Goal: Information Seeking & Learning: Learn about a topic

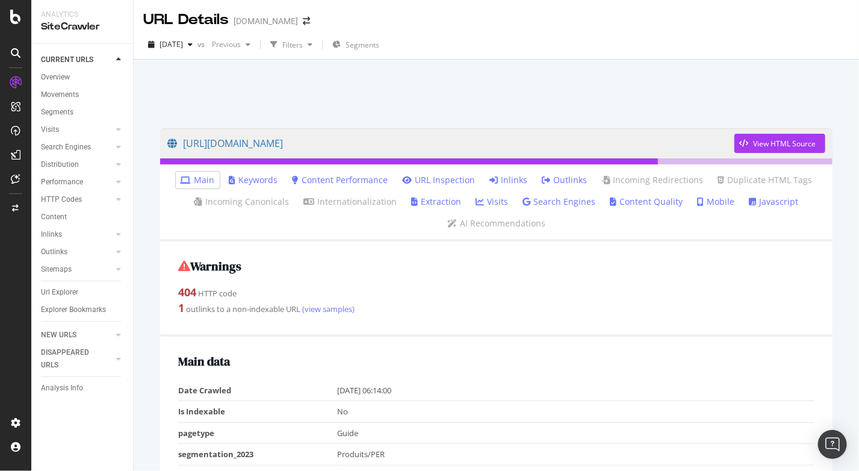
click at [508, 183] on link "Inlinks" at bounding box center [509, 180] width 38 height 12
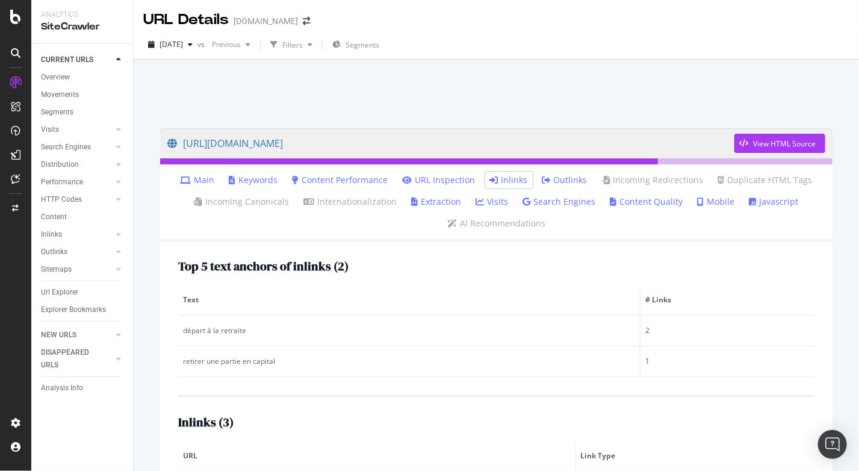
scroll to position [126, 0]
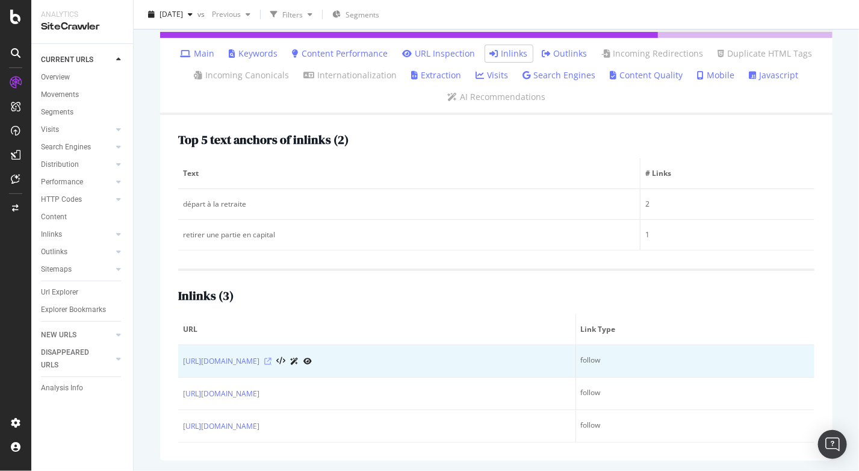
click at [271, 359] on icon at bounding box center [267, 361] width 7 height 7
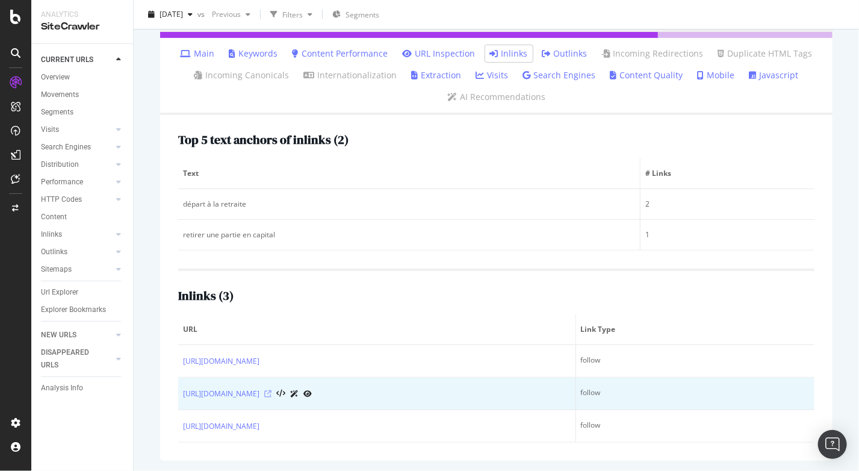
click at [271, 390] on icon at bounding box center [267, 393] width 7 height 7
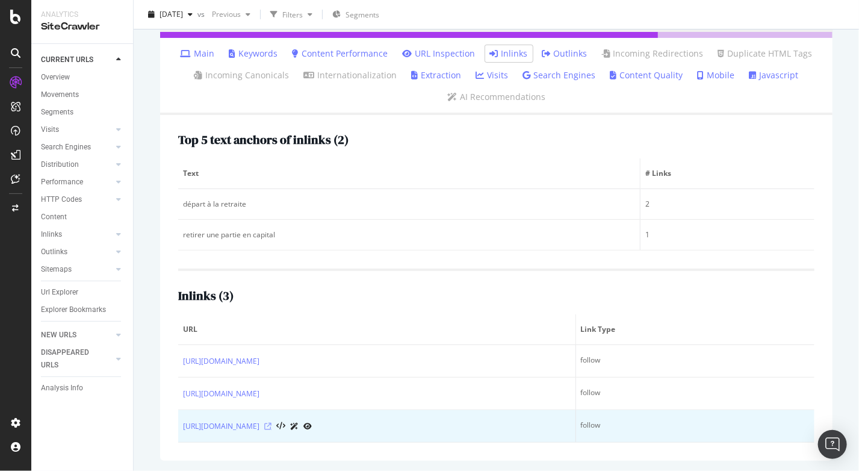
click at [271, 424] on icon at bounding box center [267, 426] width 7 height 7
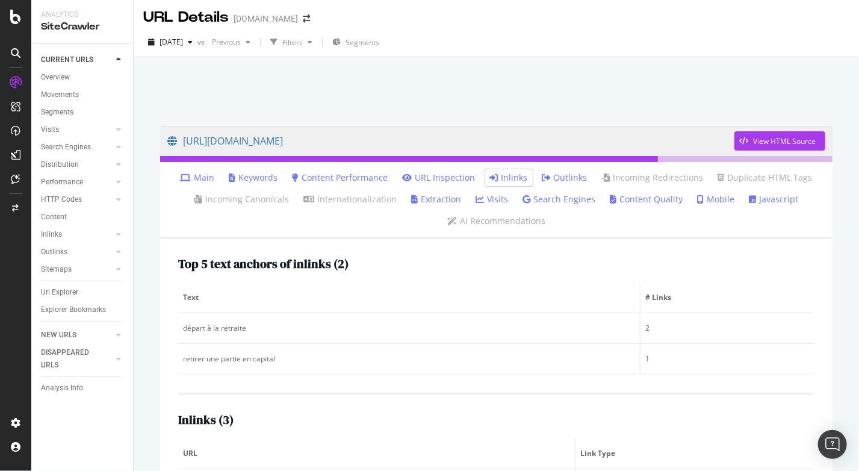
scroll to position [0, 0]
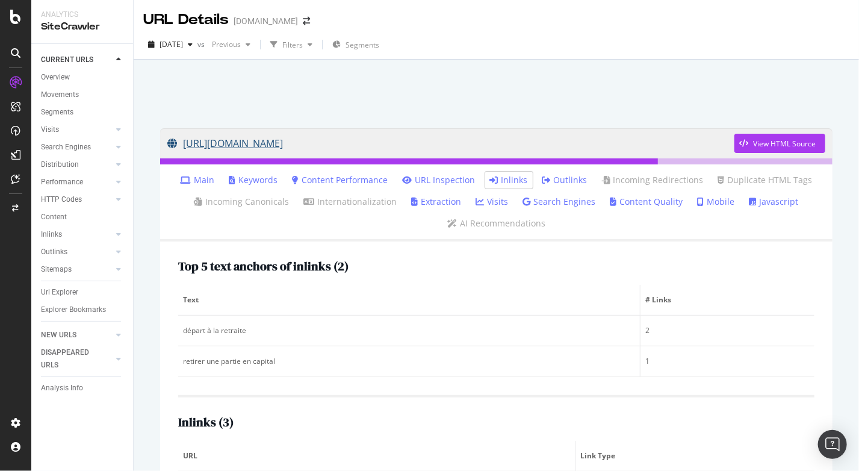
click at [451, 143] on link "[URL][DOMAIN_NAME]" at bounding box center [450, 143] width 567 height 30
click at [198, 177] on link "Main" at bounding box center [198, 180] width 34 height 12
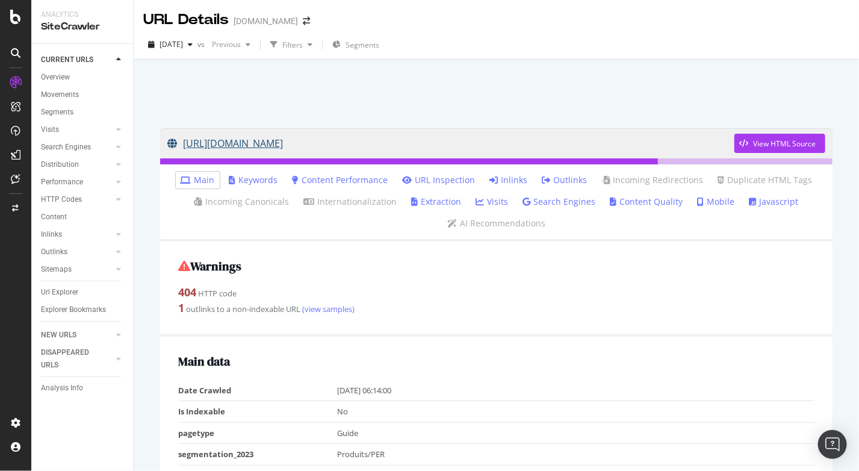
click at [433, 144] on link "[URL][DOMAIN_NAME]" at bounding box center [450, 143] width 567 height 30
click at [408, 141] on link "[URL][DOMAIN_NAME]" at bounding box center [450, 143] width 567 height 30
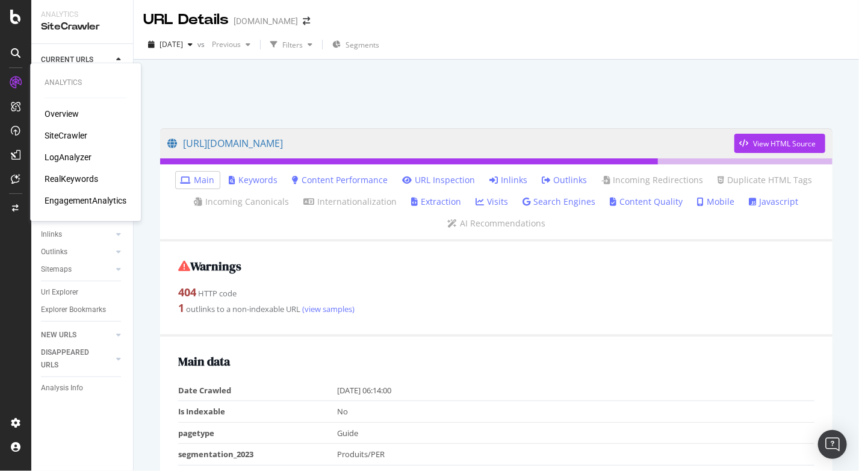
click at [58, 161] on div "LogAnalyzer" at bounding box center [68, 157] width 47 height 12
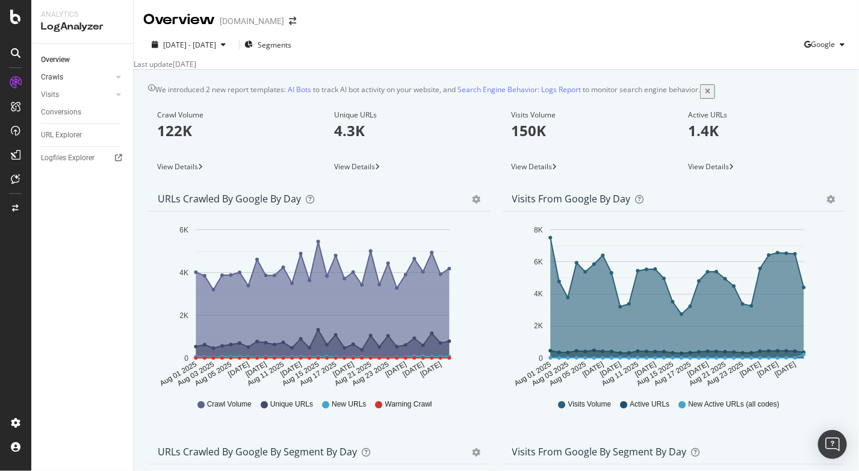
click at [73, 79] on link "Crawls" at bounding box center [77, 77] width 72 height 13
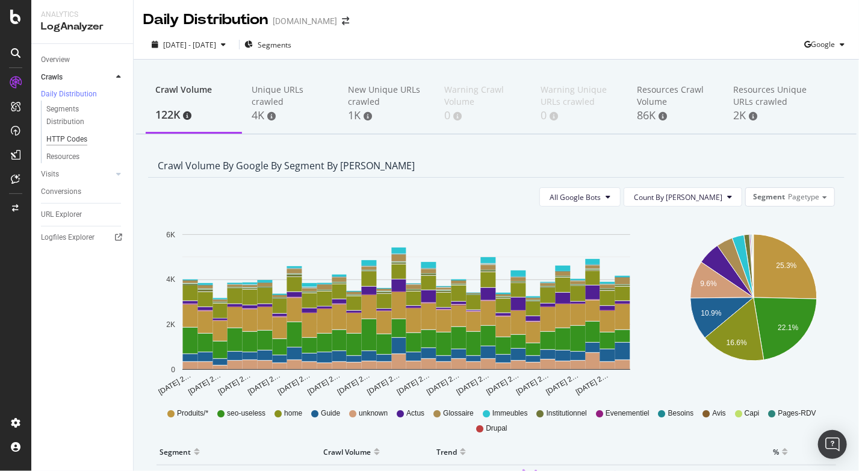
click at [58, 142] on div "HTTP Codes" at bounding box center [66, 139] width 41 height 13
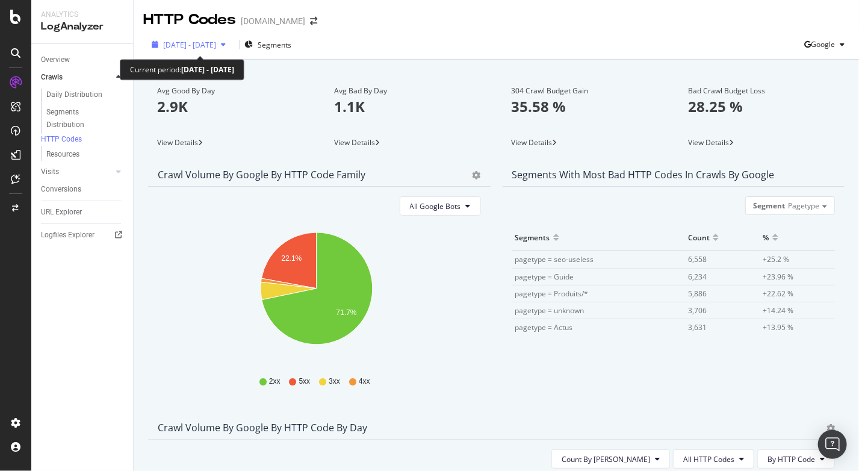
click at [216, 43] on span "[DATE] - [DATE]" at bounding box center [189, 45] width 53 height 10
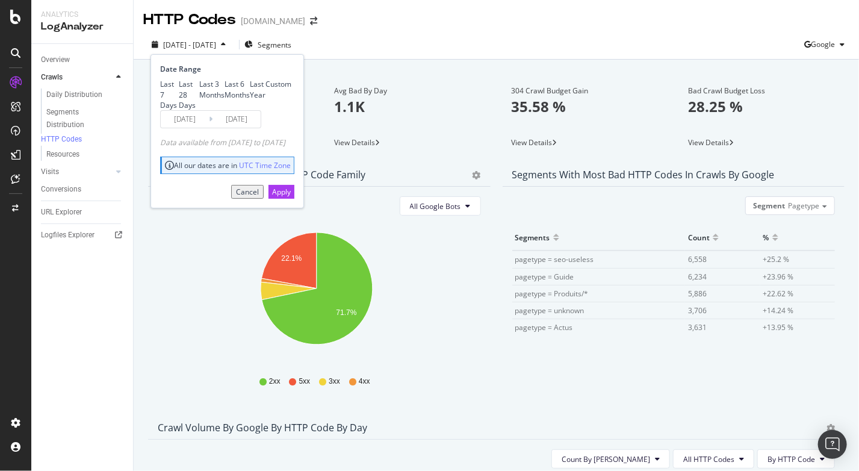
click at [250, 99] on div "Last Year" at bounding box center [258, 89] width 16 height 20
type input "[DATE]"
click at [291, 197] on div "Apply" at bounding box center [281, 192] width 19 height 10
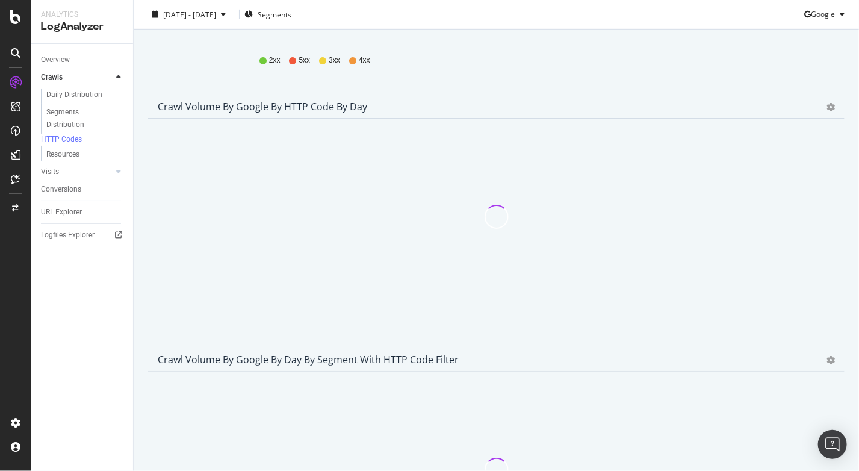
scroll to position [160, 0]
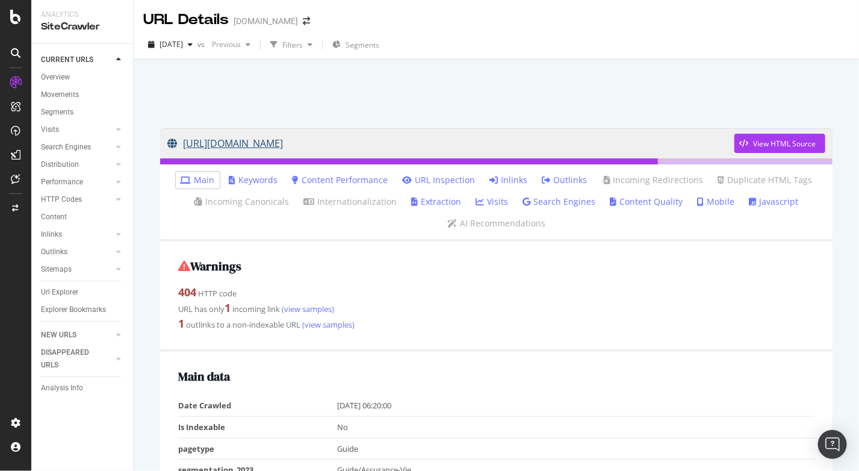
click at [378, 141] on link "https://www.corum.fr/guide-assurance-vie/fiscalite-cas-deces" at bounding box center [450, 143] width 567 height 30
